Goal: Task Accomplishment & Management: Manage account settings

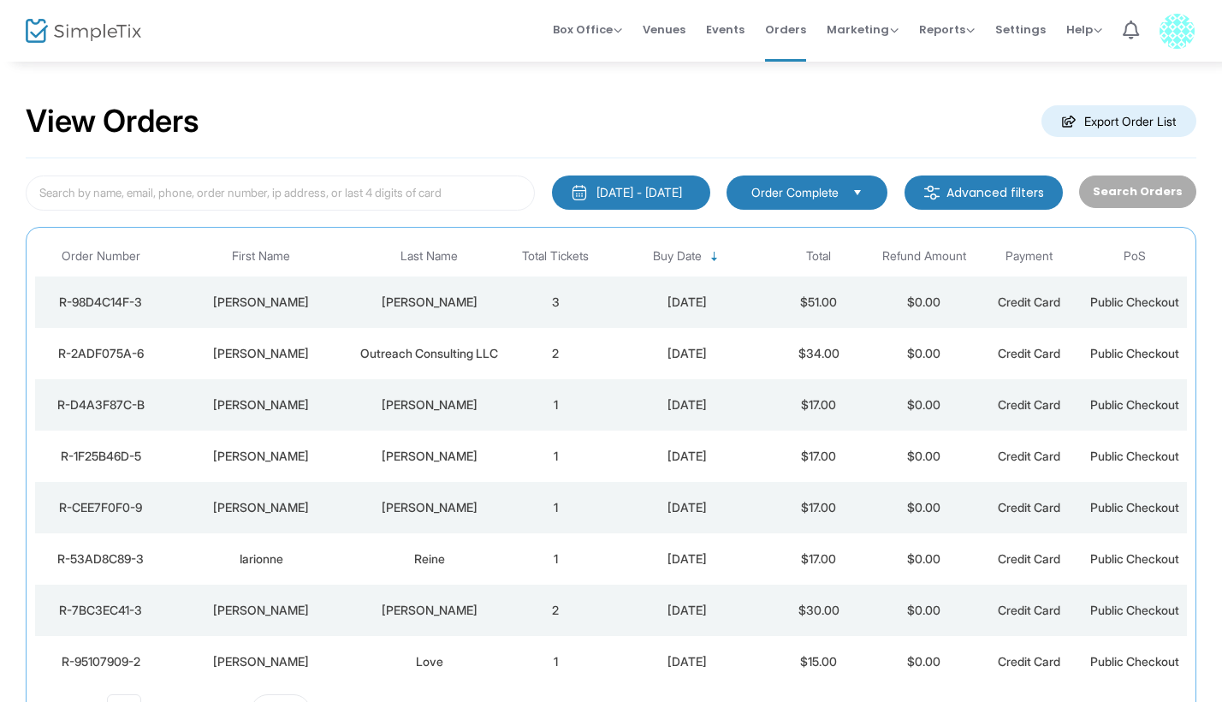
click at [1155, 22] on m-user-profile "Ashley Brooks ashley@rubyshappyfarm.com Role: OWNER Section Your Profile Create…" at bounding box center [1177, 31] width 56 height 62
click at [1175, 38] on img at bounding box center [1176, 31] width 35 height 35
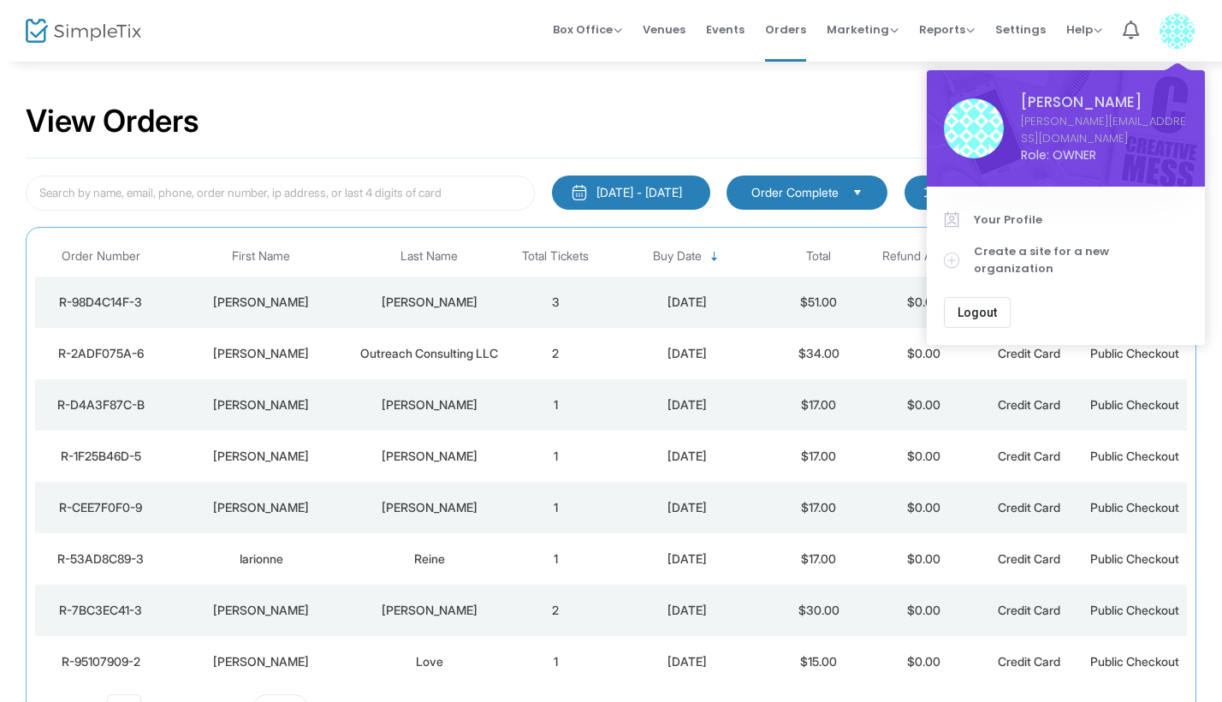
click at [971, 305] on span "Logout" at bounding box center [977, 312] width 39 height 14
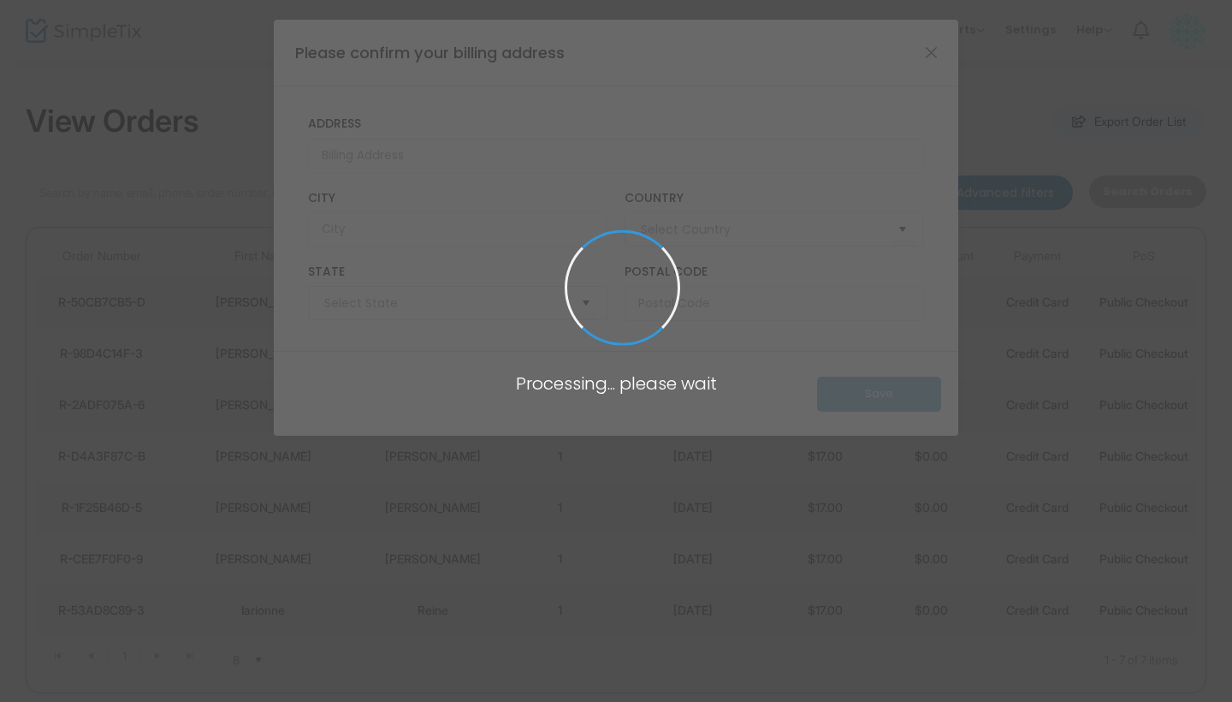
type input "[GEOGRAPHIC_DATA]"
type input "[US_STATE]"
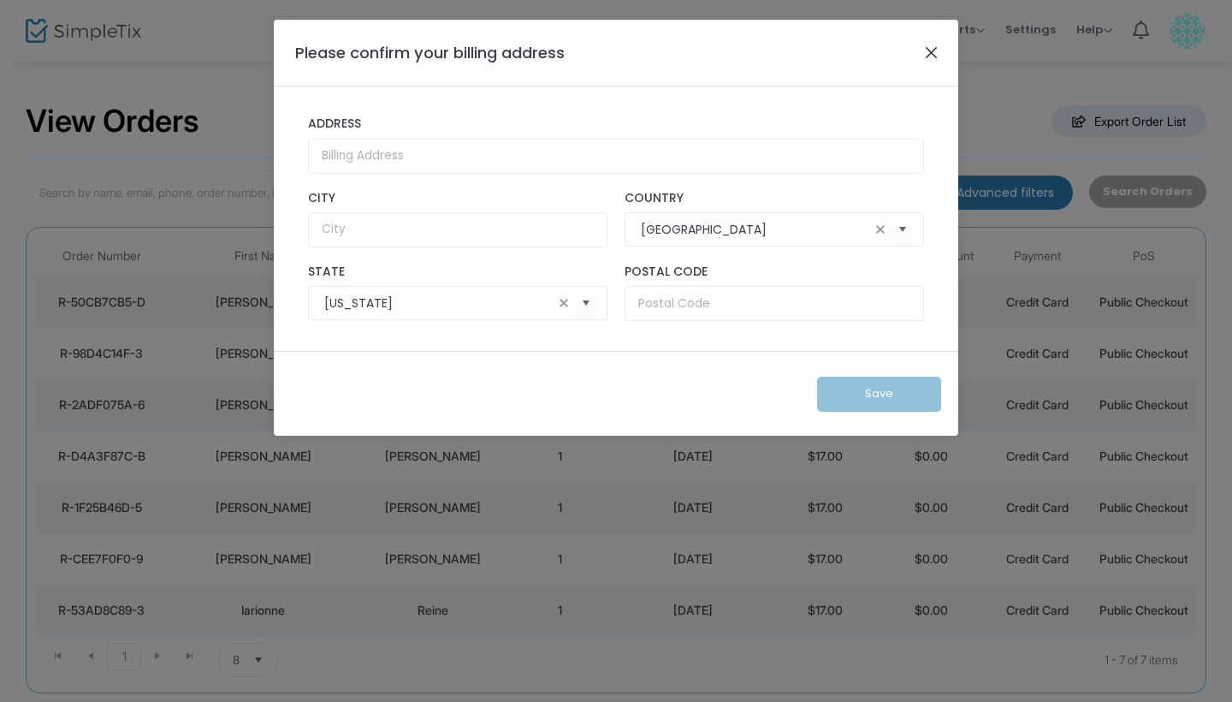
click at [933, 47] on button "Close" at bounding box center [932, 52] width 22 height 22
